Goal: Task Accomplishment & Management: Manage account settings

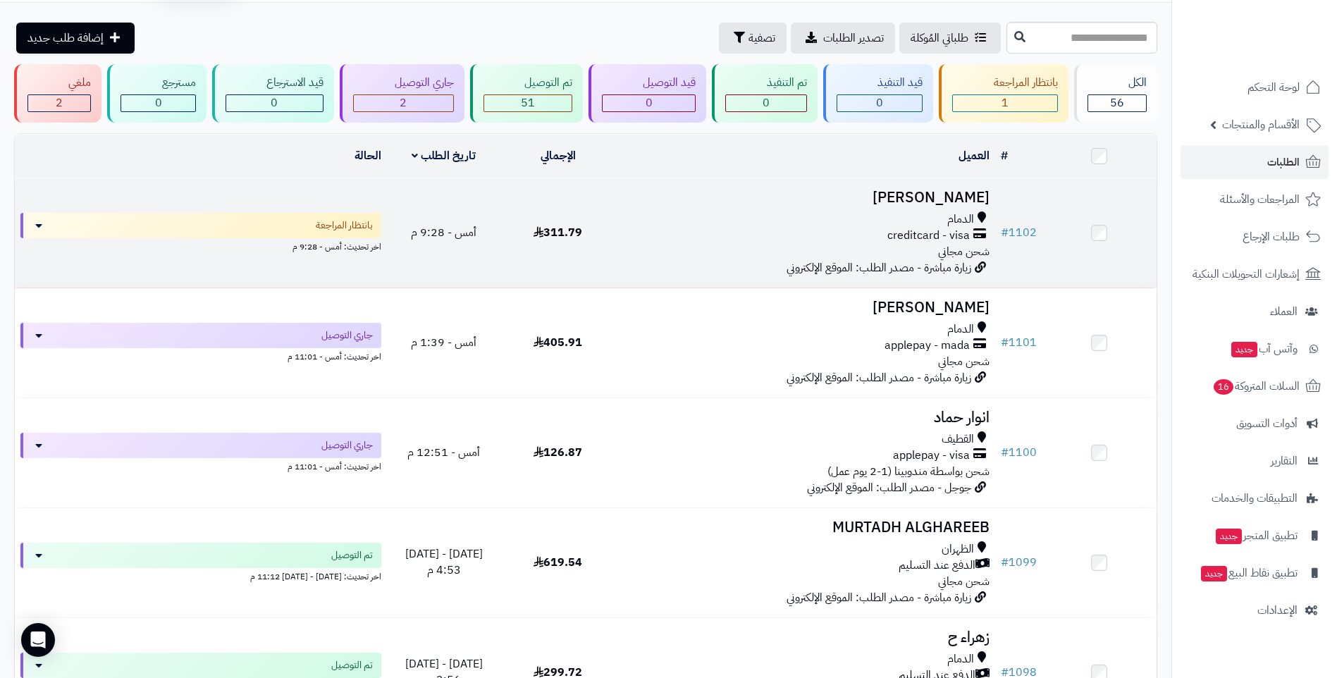
scroll to position [70, 0]
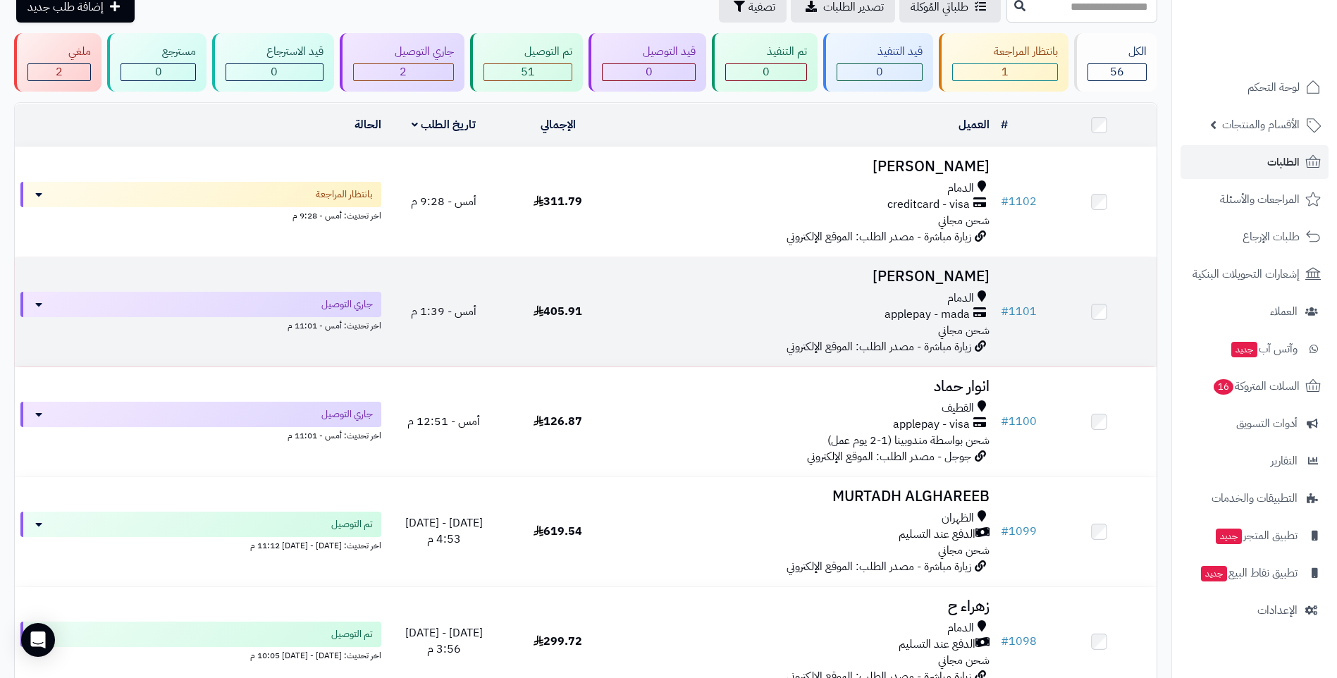
click at [710, 318] on div "applepay - mada" at bounding box center [805, 315] width 369 height 16
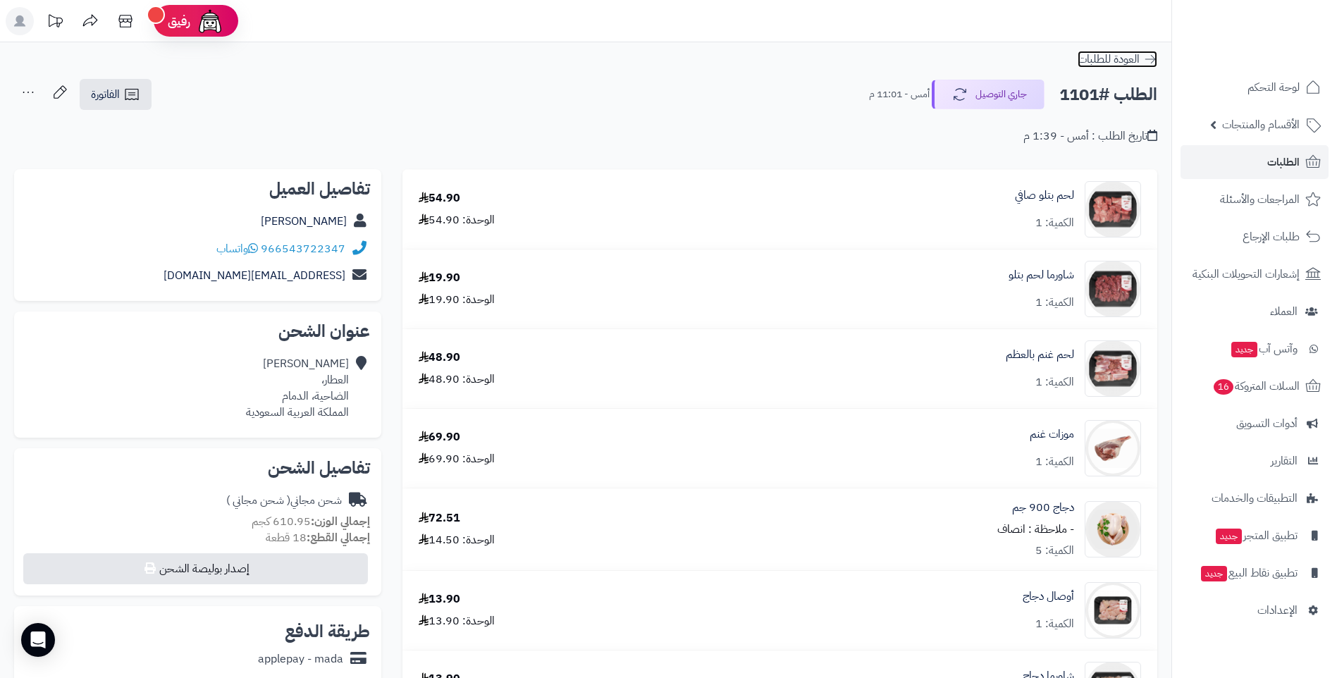
click at [1153, 61] on icon at bounding box center [1150, 59] width 11 height 8
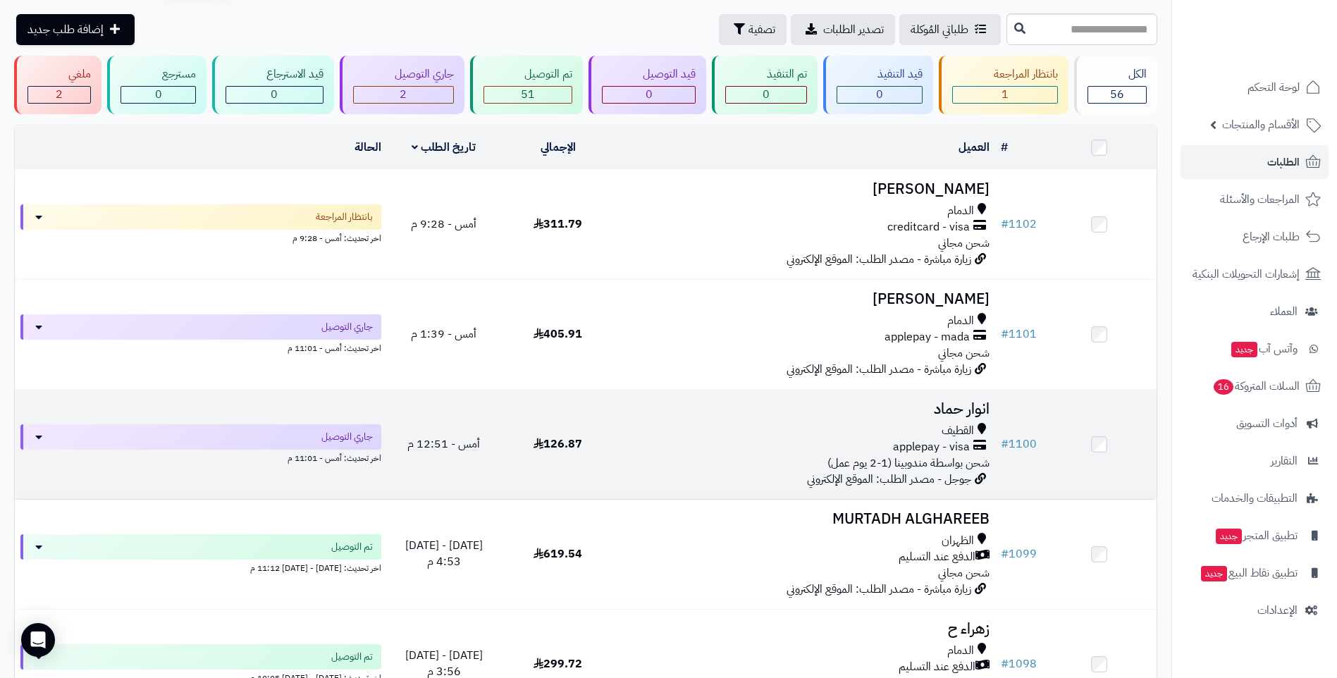
scroll to position [70, 0]
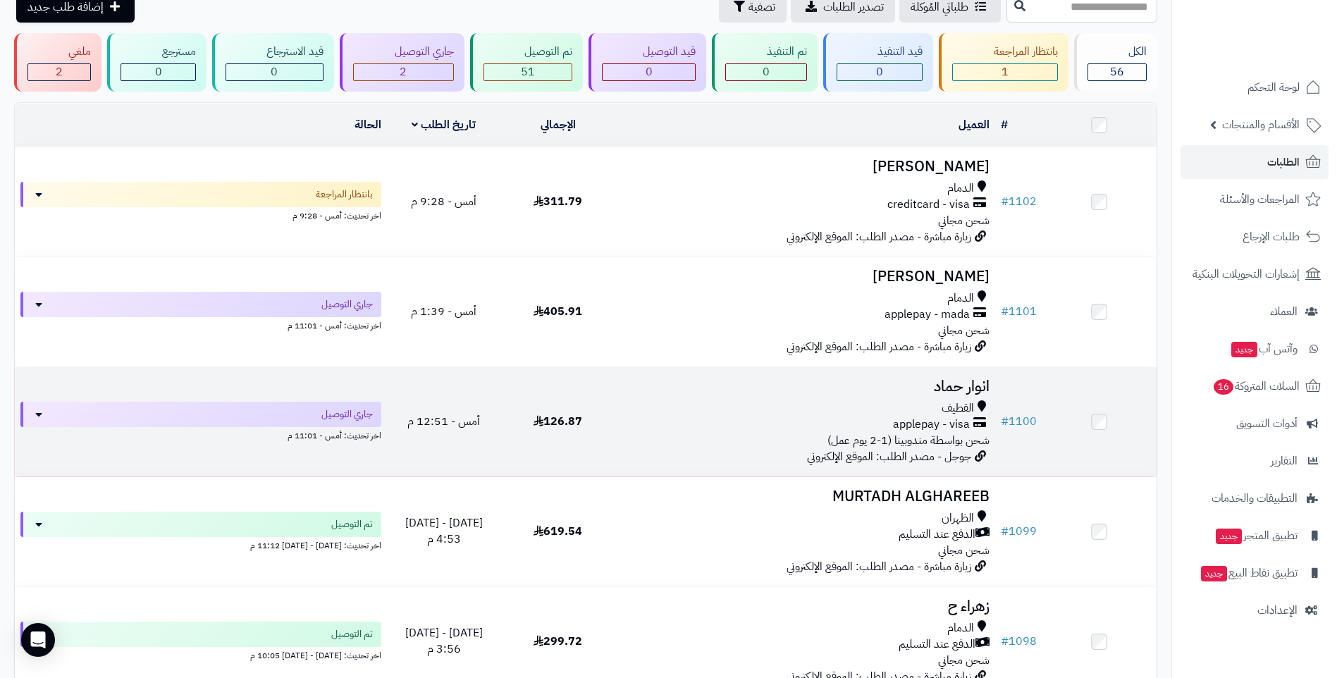
click at [554, 413] on span "126.87" at bounding box center [557, 421] width 49 height 17
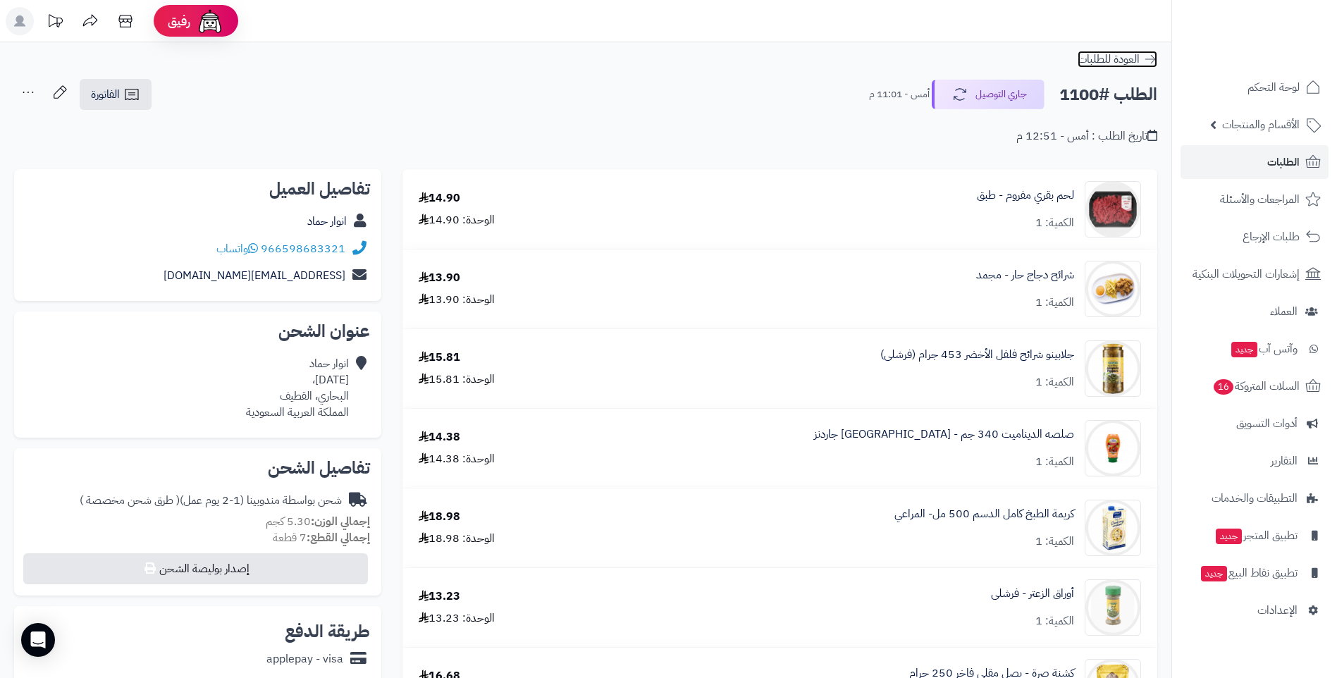
click at [1140, 58] on link "العودة للطلبات" at bounding box center [1117, 59] width 80 height 17
